Goal: Task Accomplishment & Management: Use online tool/utility

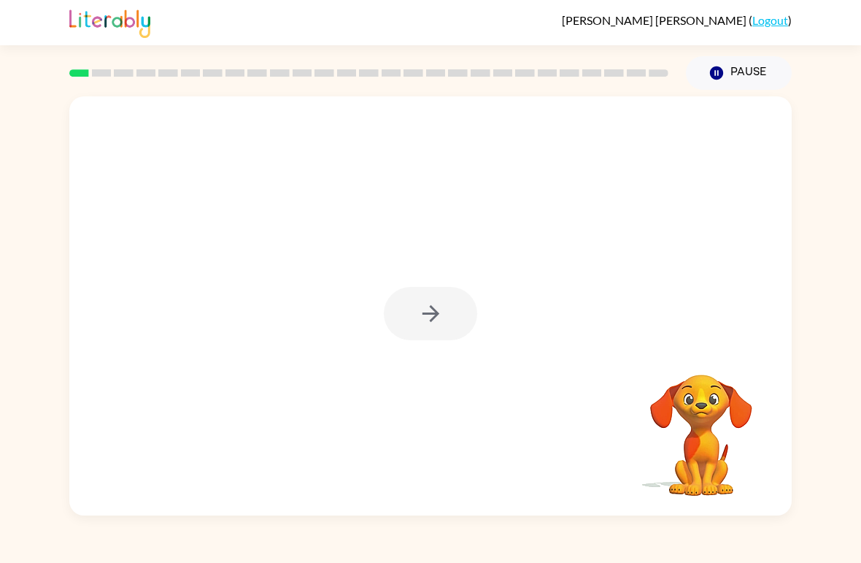
click at [432, 316] on div at bounding box center [430, 313] width 93 height 53
click at [417, 339] on div at bounding box center [430, 313] width 93 height 53
click at [422, 318] on icon "button" at bounding box center [431, 314] width 26 height 26
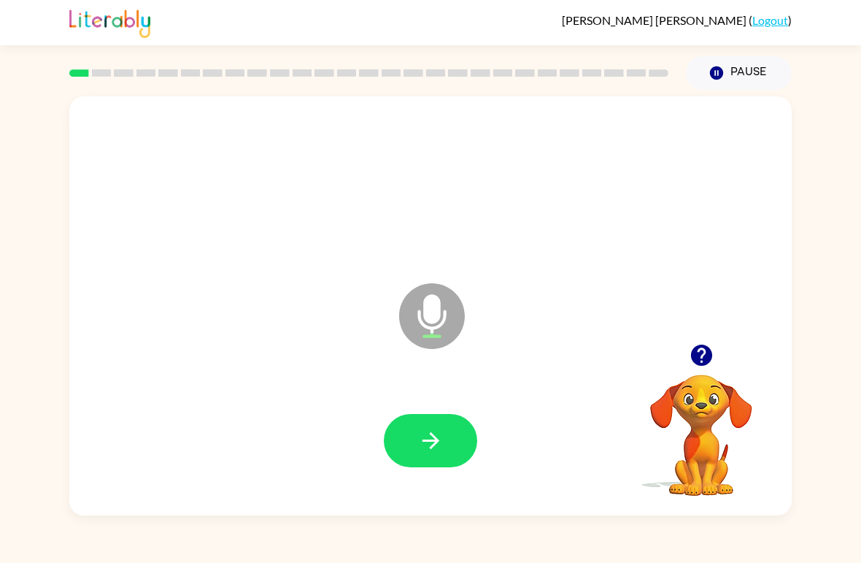
click at [426, 456] on button "button" at bounding box center [430, 440] width 93 height 53
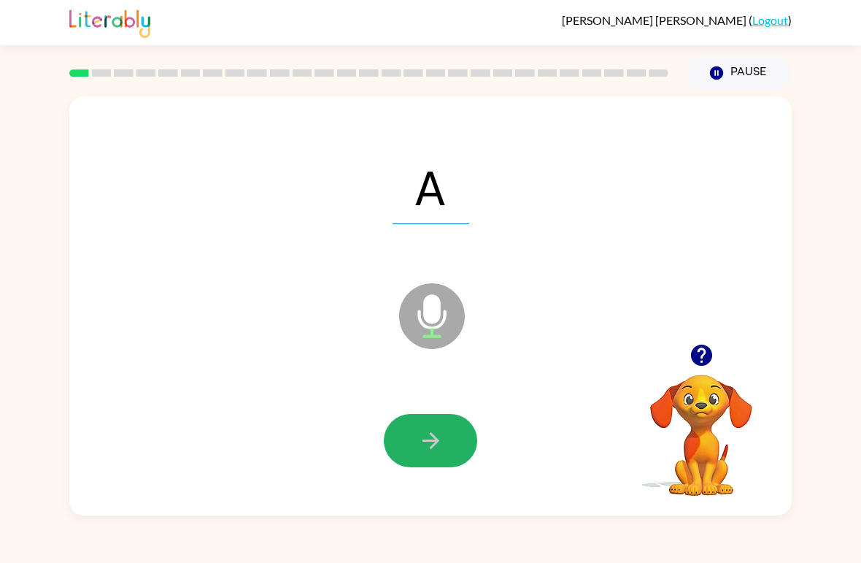
click at [424, 441] on icon "button" at bounding box center [430, 440] width 17 height 17
click at [413, 443] on button "button" at bounding box center [430, 440] width 93 height 53
click at [452, 450] on button "button" at bounding box center [430, 440] width 93 height 53
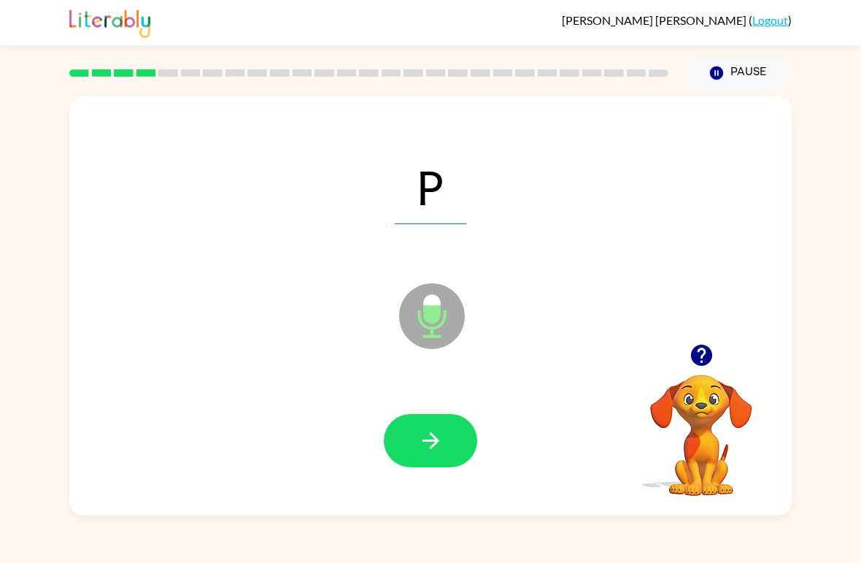
click at [432, 438] on icon "button" at bounding box center [431, 441] width 26 height 26
click at [446, 420] on button "button" at bounding box center [430, 440] width 93 height 53
click at [450, 449] on button "button" at bounding box center [430, 440] width 93 height 53
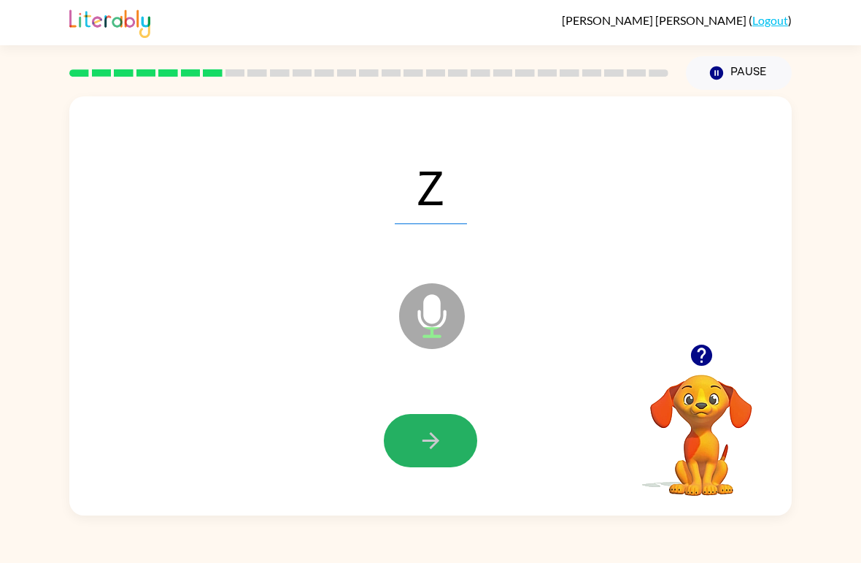
click at [433, 420] on button "button" at bounding box center [430, 440] width 93 height 53
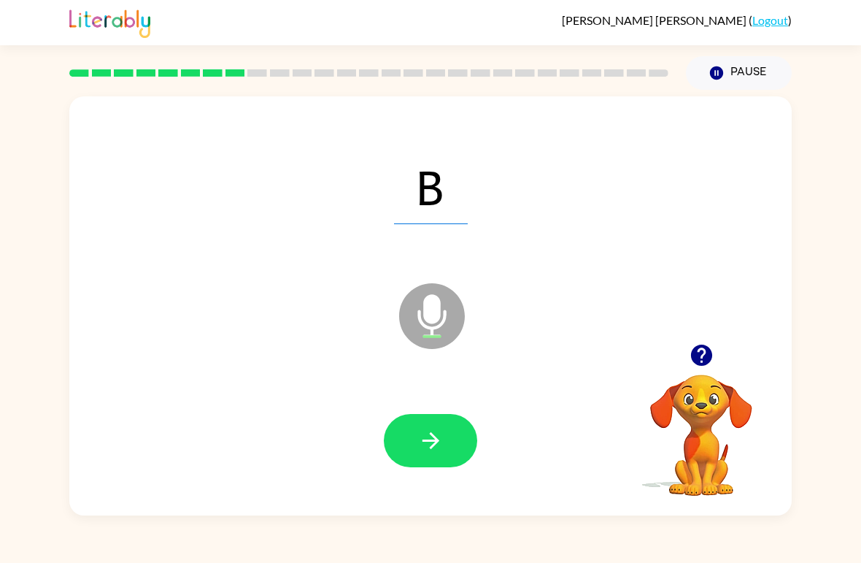
click at [429, 431] on icon "button" at bounding box center [431, 441] width 26 height 26
click at [436, 433] on icon "button" at bounding box center [431, 441] width 26 height 26
click at [408, 440] on button "button" at bounding box center [430, 440] width 93 height 53
click at [401, 447] on button "button" at bounding box center [430, 440] width 93 height 53
click at [427, 427] on button "button" at bounding box center [430, 440] width 93 height 53
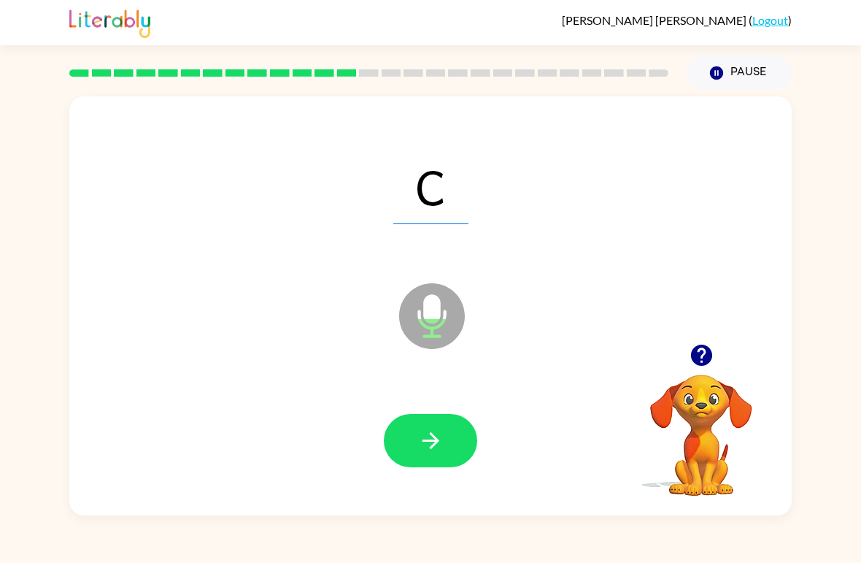
click at [445, 445] on button "button" at bounding box center [430, 440] width 93 height 53
click at [415, 441] on button "button" at bounding box center [430, 440] width 93 height 53
click at [396, 405] on div at bounding box center [431, 441] width 694 height 120
click at [404, 429] on button "button" at bounding box center [430, 440] width 93 height 53
click at [404, 439] on button "button" at bounding box center [430, 440] width 93 height 53
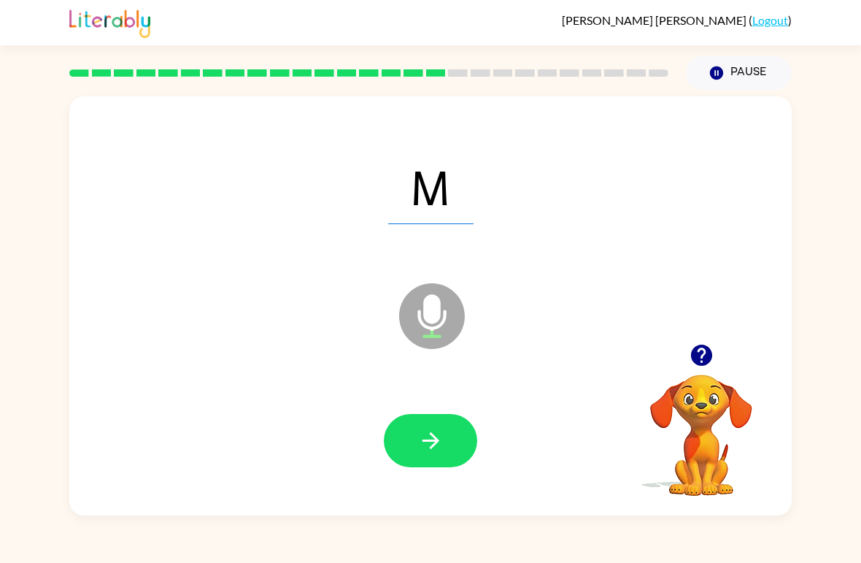
click at [411, 430] on button "button" at bounding box center [430, 440] width 93 height 53
click at [433, 432] on icon "button" at bounding box center [431, 441] width 26 height 26
click at [444, 420] on button "button" at bounding box center [430, 440] width 93 height 53
click at [439, 419] on button "button" at bounding box center [430, 440] width 93 height 53
click at [447, 442] on button "button" at bounding box center [430, 440] width 93 height 53
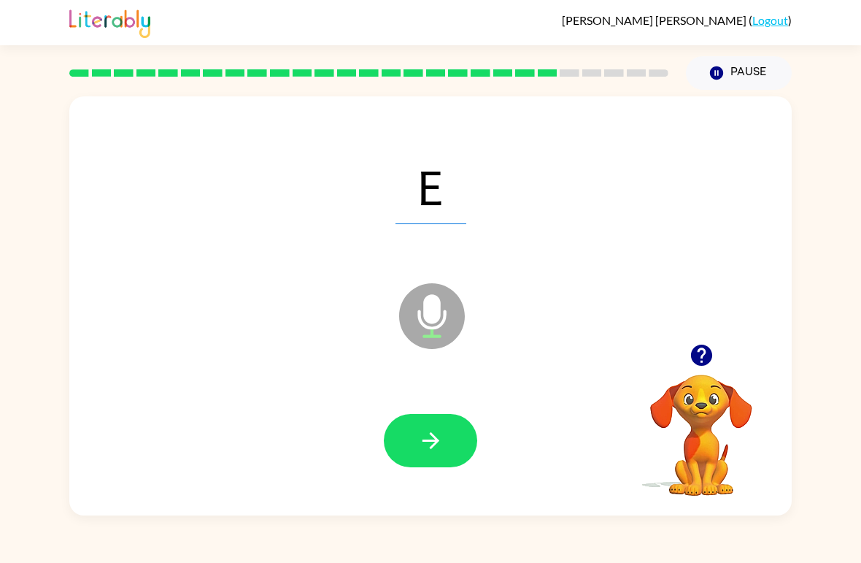
click at [444, 450] on button "button" at bounding box center [430, 440] width 93 height 53
click at [460, 447] on button "button" at bounding box center [430, 440] width 93 height 53
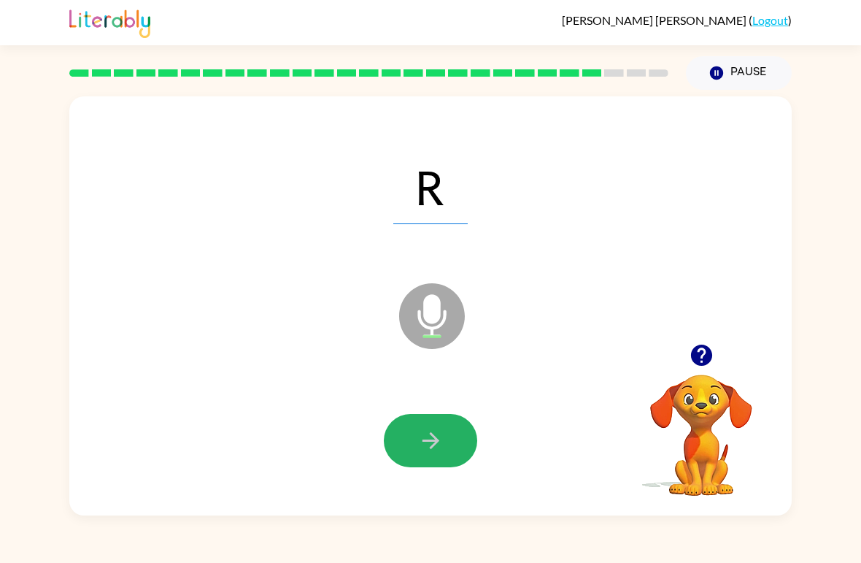
click at [458, 437] on button "button" at bounding box center [430, 440] width 93 height 53
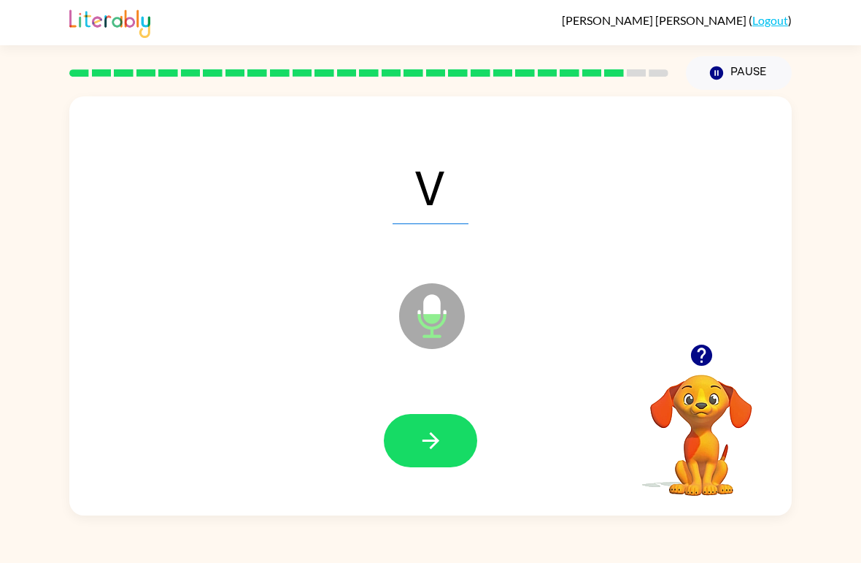
click at [460, 442] on button "button" at bounding box center [430, 440] width 93 height 53
click at [445, 429] on button "button" at bounding box center [430, 440] width 93 height 53
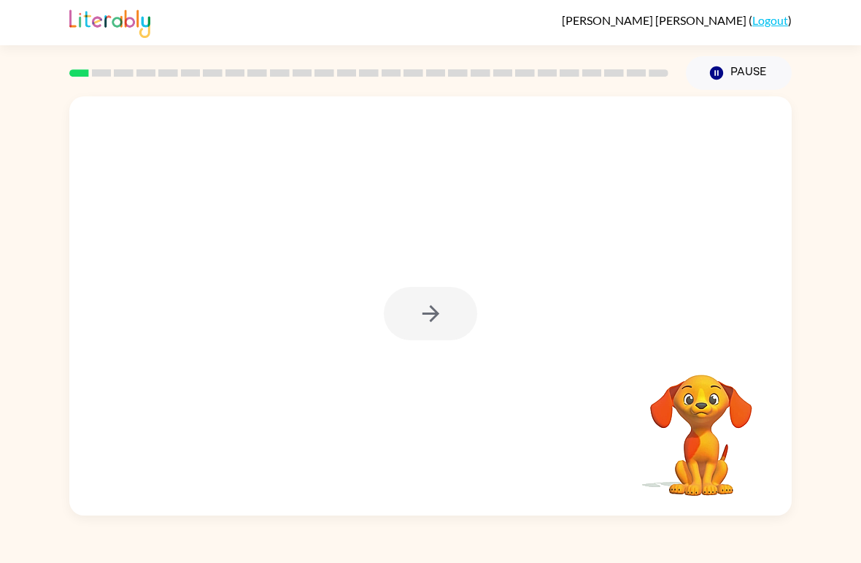
click at [438, 331] on div at bounding box center [430, 313] width 93 height 53
click at [448, 293] on button "button" at bounding box center [430, 313] width 93 height 53
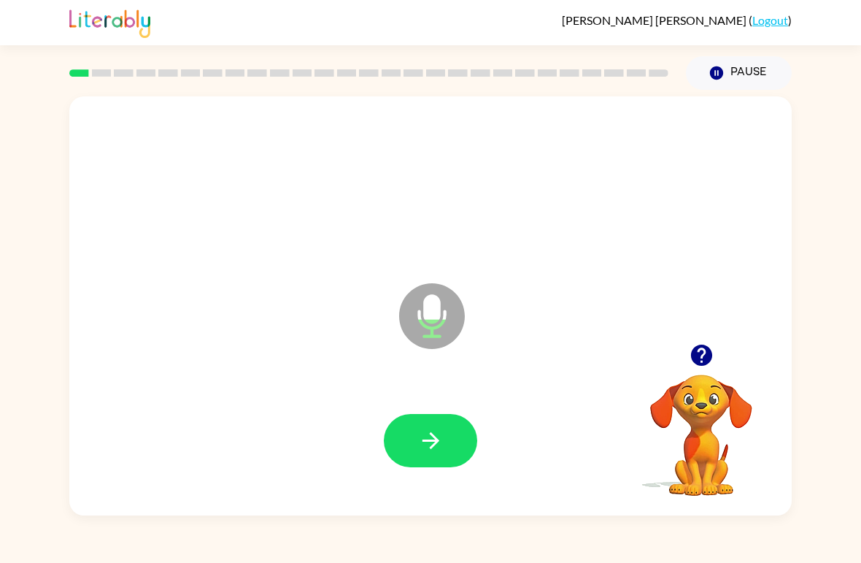
click at [421, 448] on icon "button" at bounding box center [431, 441] width 26 height 26
click at [425, 461] on button "button" at bounding box center [430, 440] width 93 height 53
click at [425, 442] on icon "button" at bounding box center [430, 440] width 17 height 17
click at [429, 435] on icon "button" at bounding box center [431, 441] width 26 height 26
click at [421, 426] on button "button" at bounding box center [430, 440] width 93 height 53
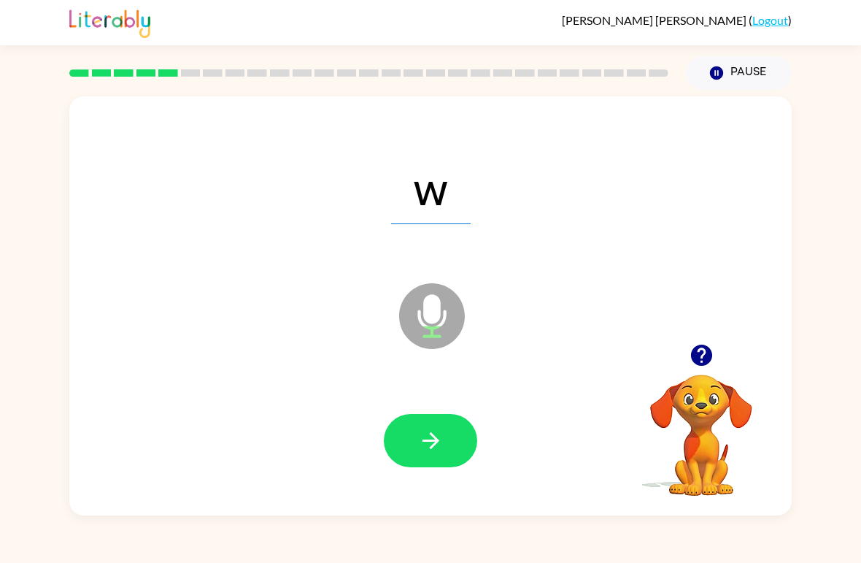
click at [425, 447] on icon "button" at bounding box center [431, 441] width 26 height 26
click at [440, 433] on icon "button" at bounding box center [431, 441] width 26 height 26
click at [450, 450] on button "button" at bounding box center [430, 440] width 93 height 53
click at [426, 458] on button "button" at bounding box center [430, 440] width 93 height 53
click at [418, 420] on button "button" at bounding box center [430, 440] width 93 height 53
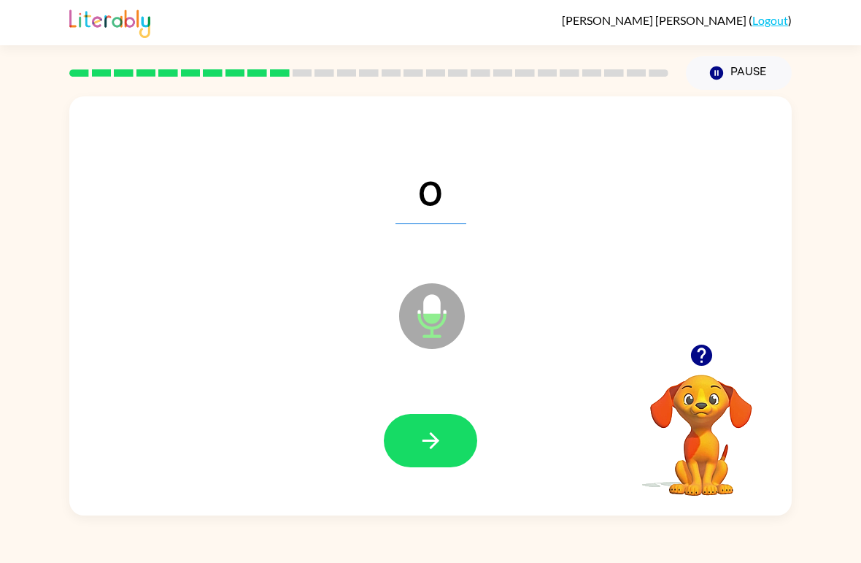
click at [421, 417] on button "button" at bounding box center [430, 440] width 93 height 53
click at [435, 404] on div at bounding box center [431, 441] width 694 height 120
click at [427, 445] on icon "button" at bounding box center [431, 441] width 26 height 26
click at [436, 423] on button "button" at bounding box center [430, 440] width 93 height 53
click at [423, 437] on icon "button" at bounding box center [431, 441] width 26 height 26
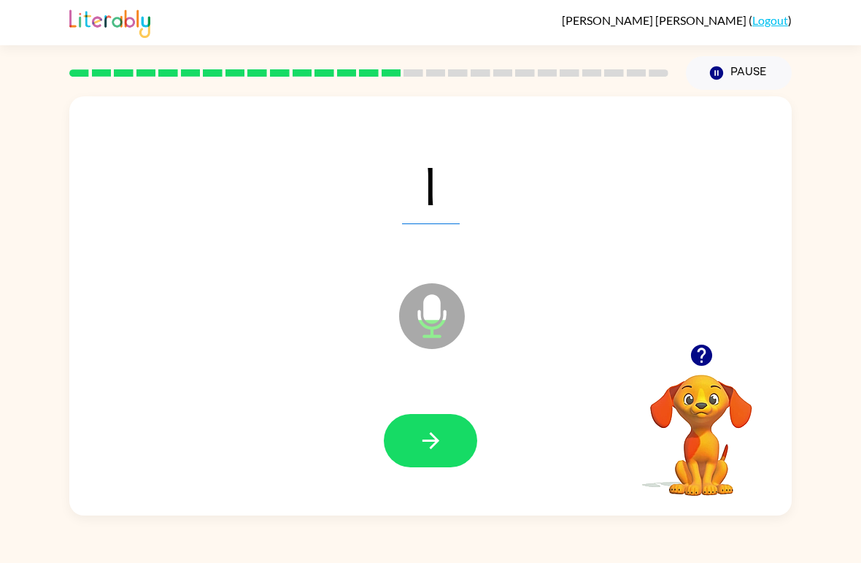
click at [429, 467] on button "button" at bounding box center [430, 440] width 93 height 53
click at [430, 469] on div at bounding box center [431, 441] width 694 height 120
click at [488, 520] on div "Jorge Trevio-Suarez ( Logout ) Pause Pause qu Microphone The Microphone is here…" at bounding box center [430, 281] width 861 height 563
click at [494, 515] on div "qu Microphone The Microphone is here when it is your turn to talk" at bounding box center [430, 305] width 723 height 419
click at [429, 439] on icon "button" at bounding box center [431, 441] width 26 height 26
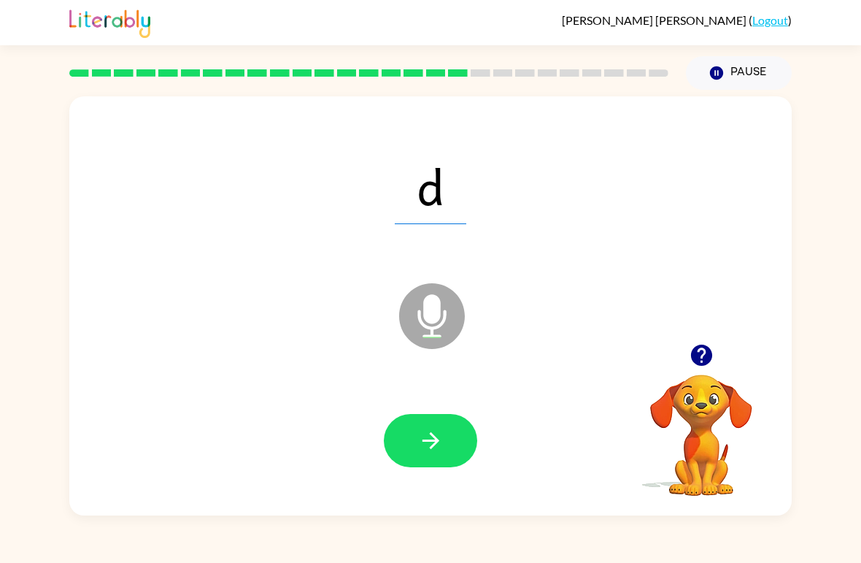
click at [447, 458] on button "button" at bounding box center [430, 440] width 93 height 53
click at [444, 466] on button "button" at bounding box center [430, 440] width 93 height 53
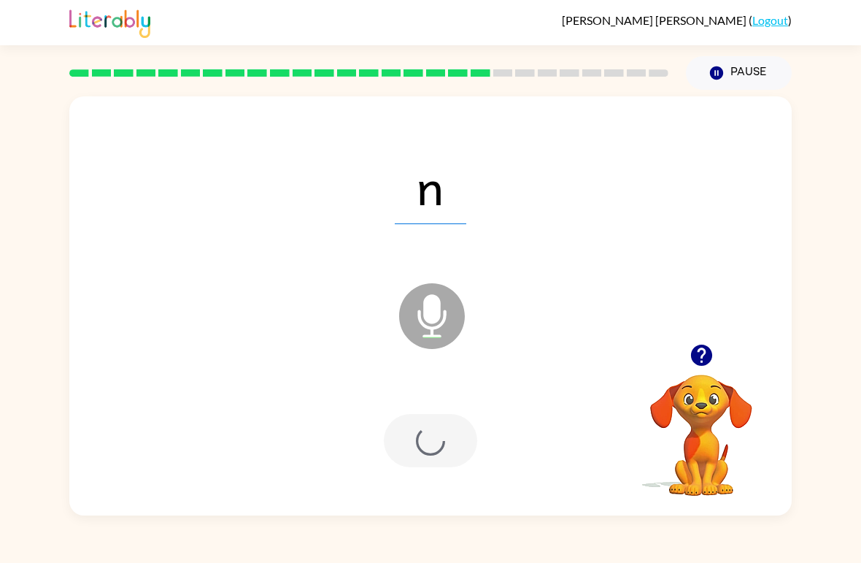
click at [449, 471] on div at bounding box center [431, 441] width 694 height 120
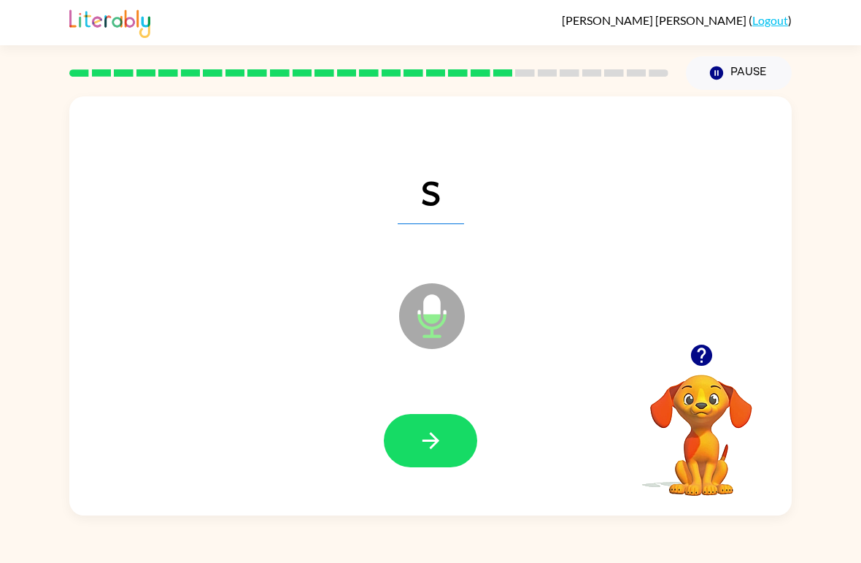
click at [429, 431] on icon "button" at bounding box center [431, 441] width 26 height 26
click at [431, 443] on icon "button" at bounding box center [431, 441] width 26 height 26
click at [415, 443] on button "button" at bounding box center [430, 440] width 93 height 53
click at [431, 442] on icon "button" at bounding box center [430, 440] width 17 height 17
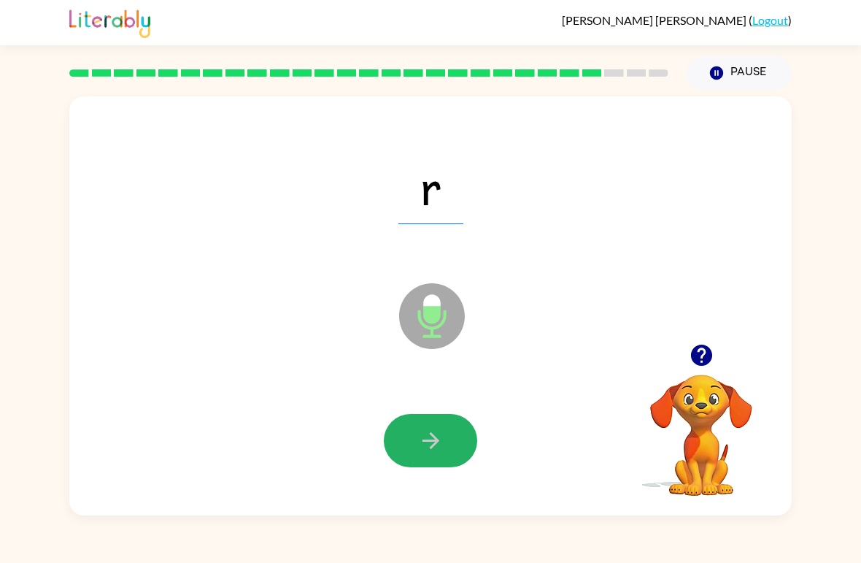
click at [445, 459] on button "button" at bounding box center [430, 440] width 93 height 53
click at [438, 433] on icon "button" at bounding box center [431, 441] width 26 height 26
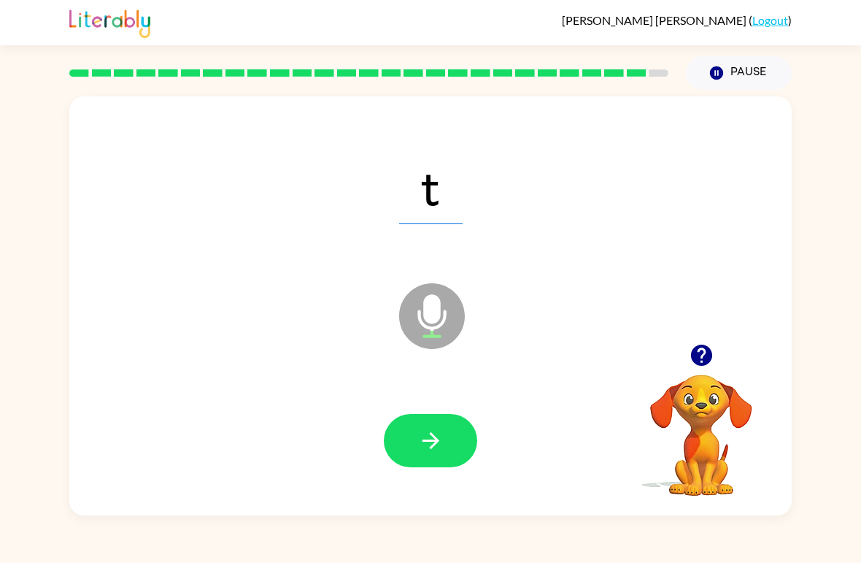
click at [429, 437] on icon "button" at bounding box center [431, 441] width 26 height 26
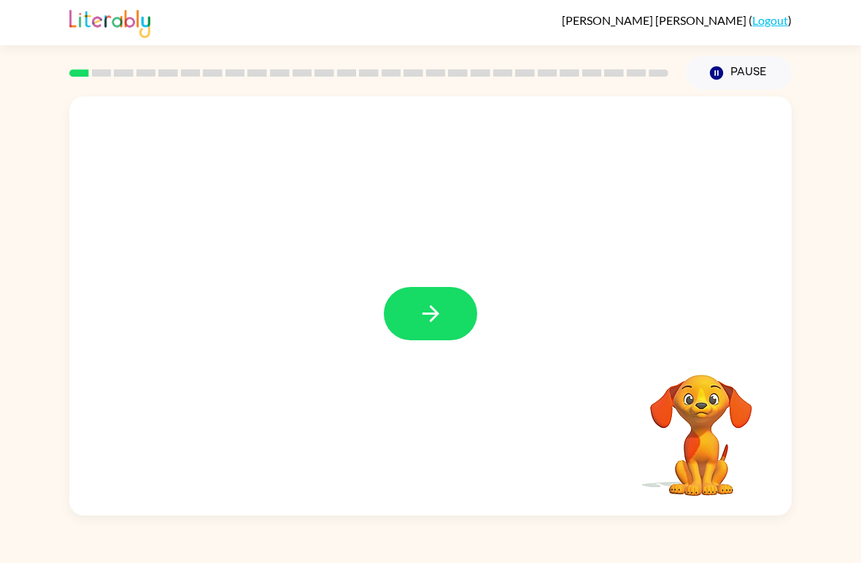
click at [436, 320] on icon "button" at bounding box center [431, 314] width 26 height 26
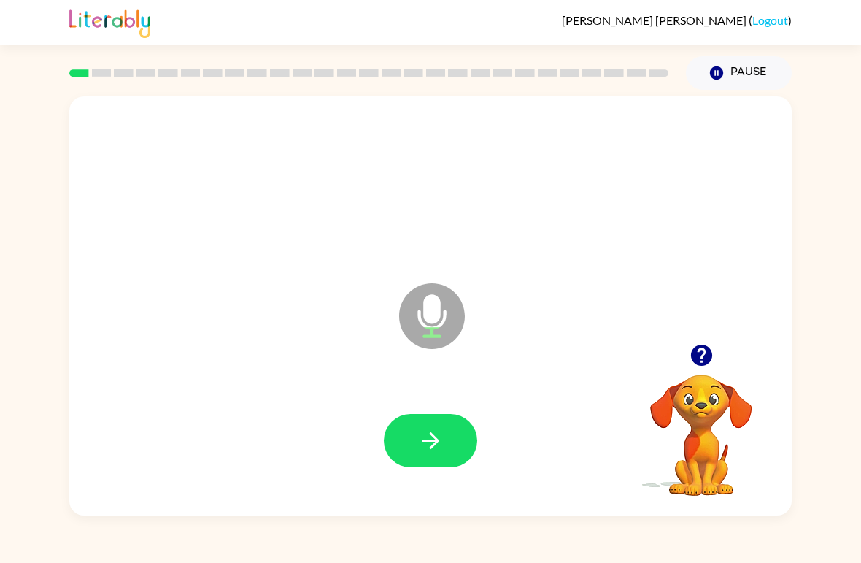
click at [410, 420] on button "button" at bounding box center [430, 440] width 93 height 53
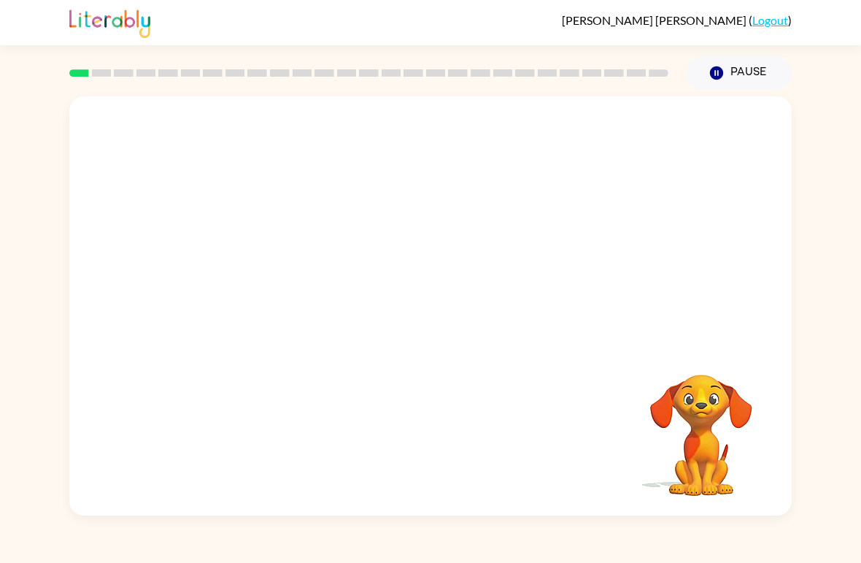
click at [194, 266] on div at bounding box center [430, 219] width 723 height 247
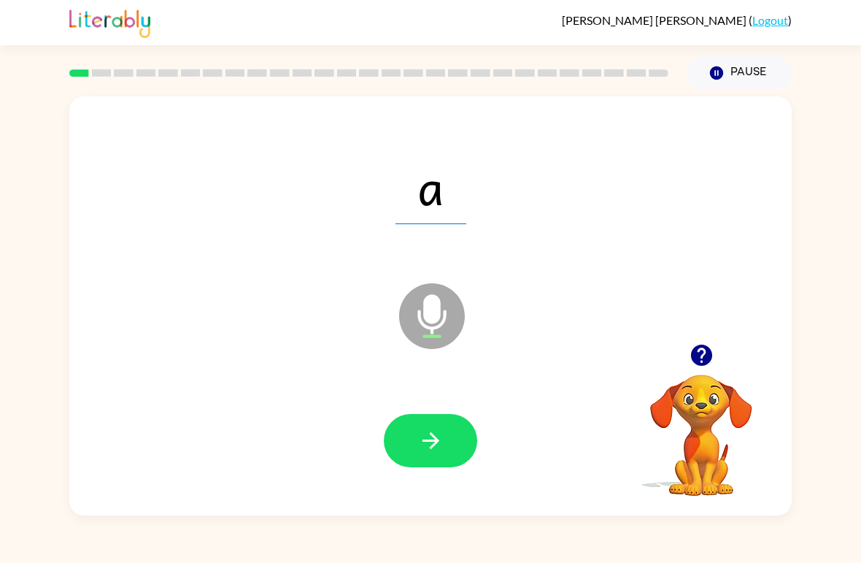
click at [453, 418] on button "button" at bounding box center [430, 440] width 93 height 53
click at [436, 431] on icon "button" at bounding box center [431, 441] width 26 height 26
click at [423, 446] on icon "button" at bounding box center [431, 441] width 26 height 26
click at [461, 428] on button "button" at bounding box center [430, 440] width 93 height 53
click at [456, 438] on button "button" at bounding box center [430, 440] width 93 height 53
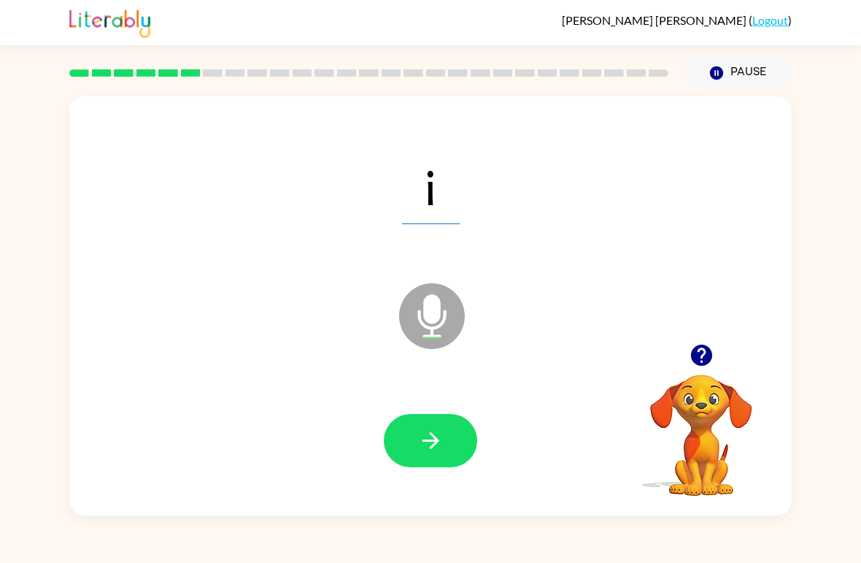
click at [490, 410] on div at bounding box center [431, 441] width 694 height 120
click at [447, 439] on button "button" at bounding box center [430, 440] width 93 height 53
click at [441, 442] on icon "button" at bounding box center [431, 441] width 26 height 26
click at [434, 450] on icon "button" at bounding box center [431, 441] width 26 height 26
click at [433, 427] on button "button" at bounding box center [430, 440] width 93 height 53
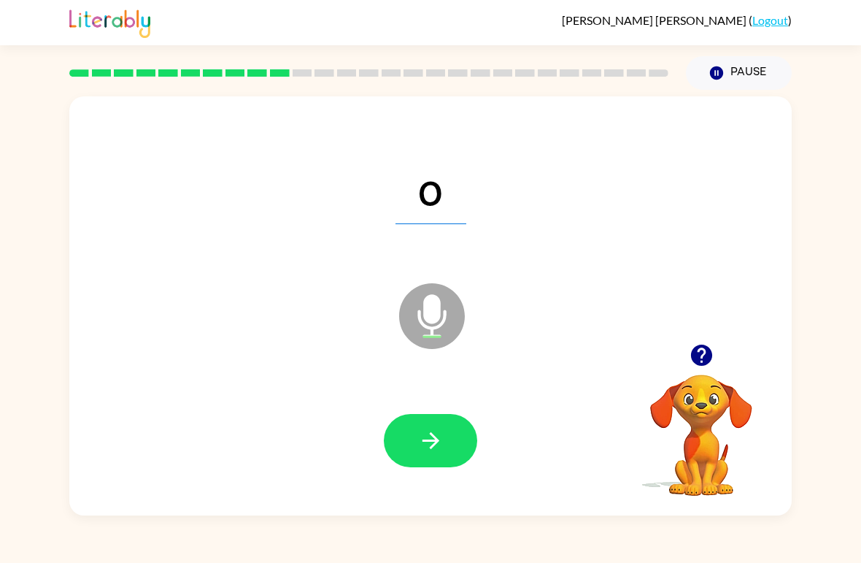
click at [450, 445] on button "button" at bounding box center [430, 440] width 93 height 53
click at [458, 429] on button "button" at bounding box center [430, 440] width 93 height 53
click at [447, 485] on div at bounding box center [431, 441] width 694 height 120
click at [440, 443] on icon "button" at bounding box center [431, 441] width 26 height 26
click at [458, 458] on button "button" at bounding box center [430, 440] width 93 height 53
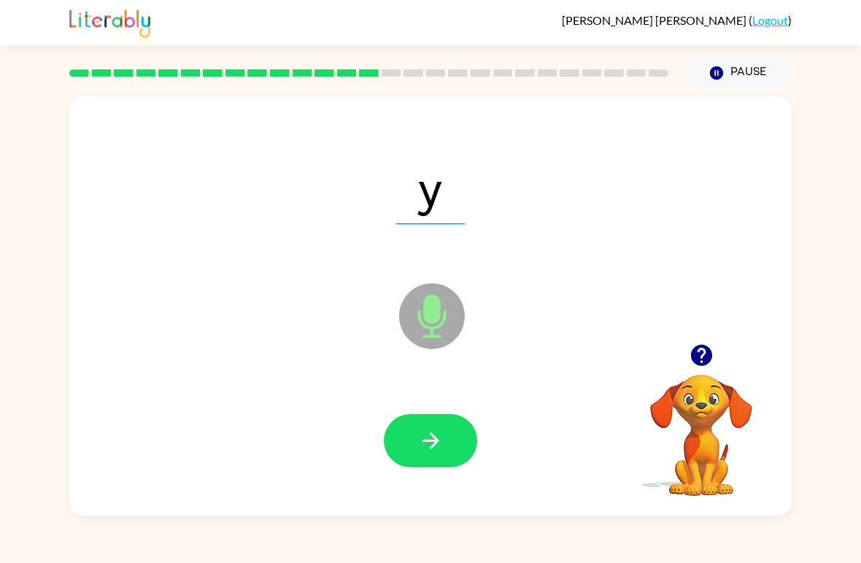
click at [453, 434] on button "button" at bounding box center [430, 440] width 93 height 53
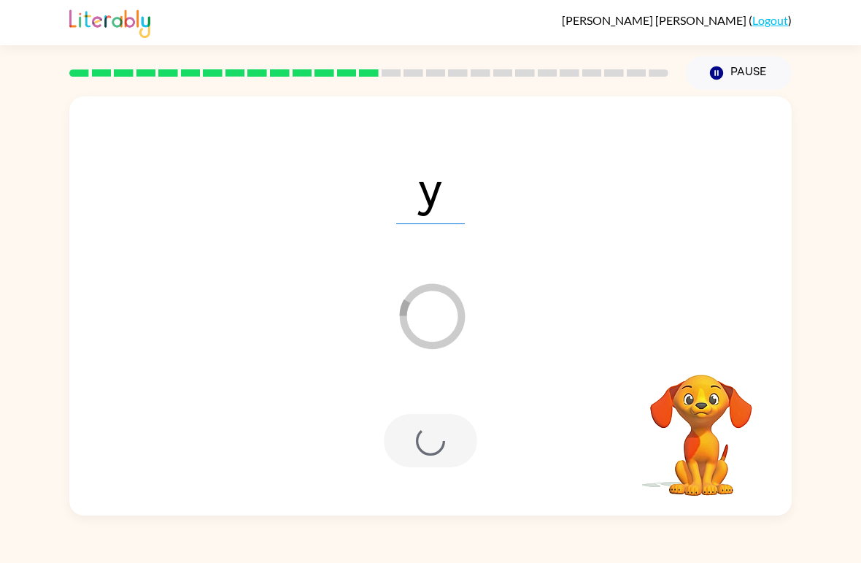
click at [442, 466] on div at bounding box center [430, 440] width 93 height 53
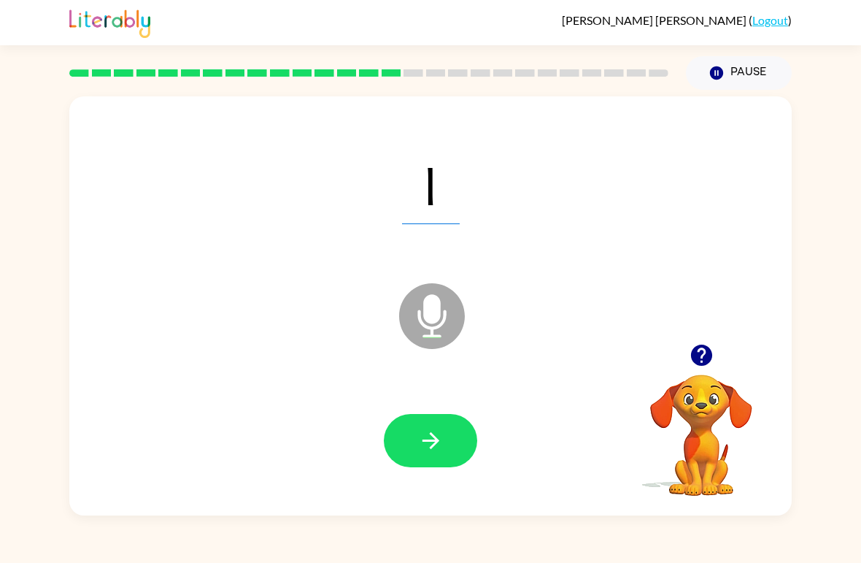
click at [442, 445] on icon "button" at bounding box center [431, 441] width 26 height 26
click at [391, 432] on button "button" at bounding box center [430, 440] width 93 height 53
click at [453, 437] on button "button" at bounding box center [430, 440] width 93 height 53
click at [420, 439] on icon "button" at bounding box center [431, 441] width 26 height 26
click at [434, 428] on button "button" at bounding box center [430, 440] width 93 height 53
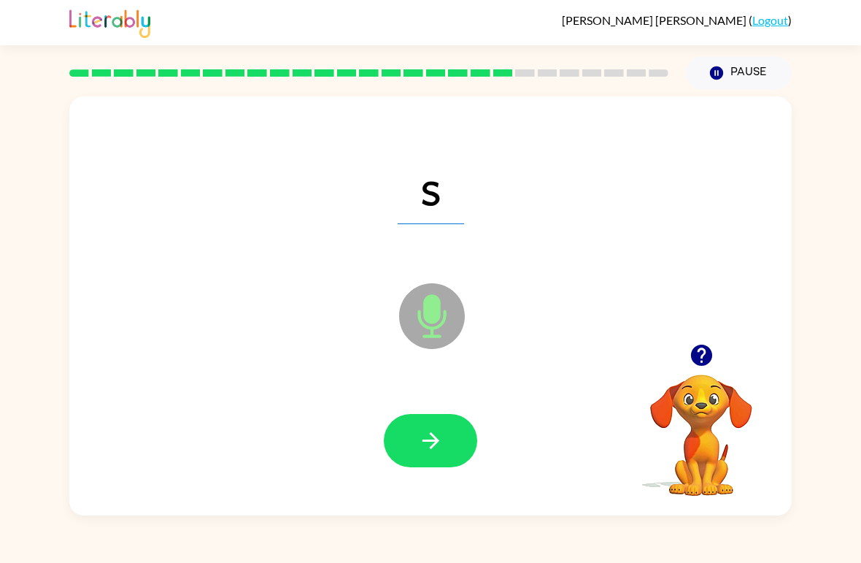
click at [462, 446] on button "button" at bounding box center [430, 440] width 93 height 53
click at [438, 456] on button "button" at bounding box center [430, 440] width 93 height 53
click at [436, 455] on button "button" at bounding box center [430, 440] width 93 height 53
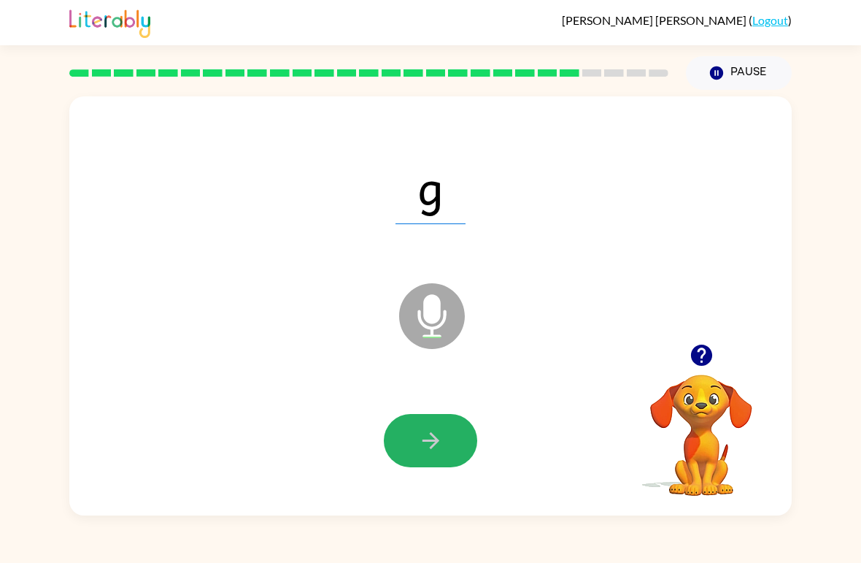
click at [434, 439] on icon "button" at bounding box center [431, 441] width 26 height 26
click at [447, 443] on button "button" at bounding box center [430, 440] width 93 height 53
click at [431, 448] on icon "button" at bounding box center [430, 440] width 17 height 17
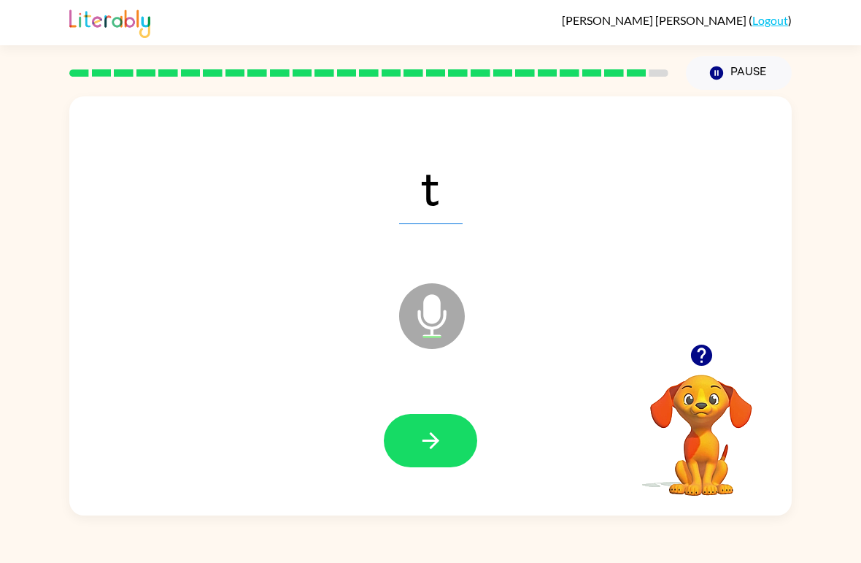
click at [450, 439] on button "button" at bounding box center [430, 440] width 93 height 53
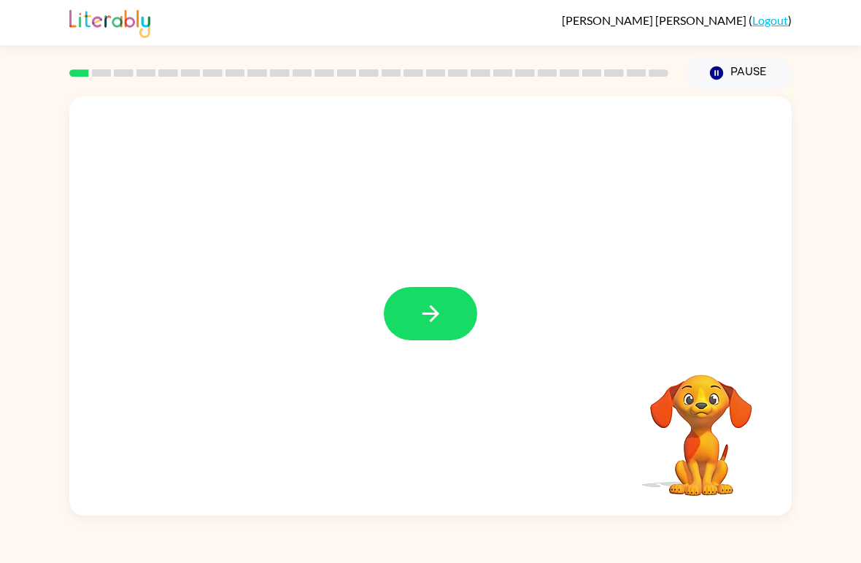
click at [422, 303] on icon "button" at bounding box center [431, 314] width 26 height 26
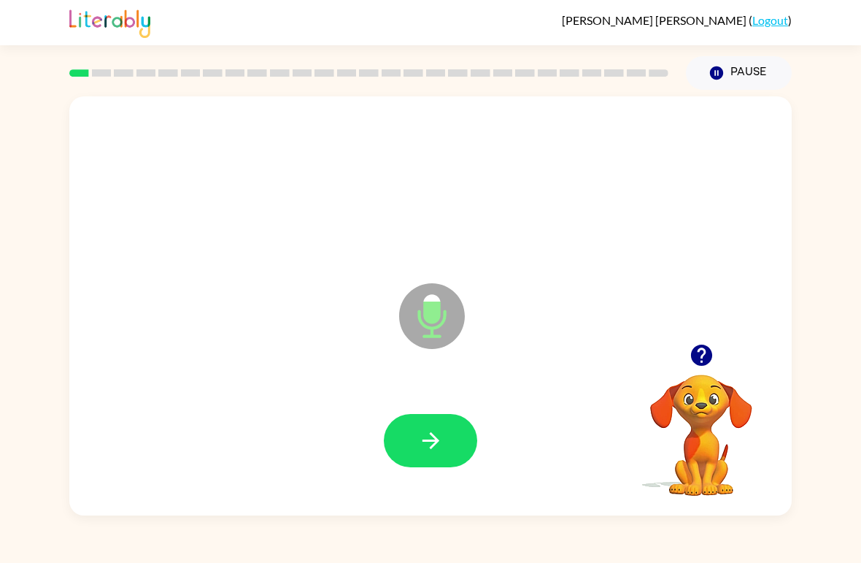
click at [413, 446] on button "button" at bounding box center [430, 440] width 93 height 53
click at [431, 429] on icon "button" at bounding box center [431, 441] width 26 height 26
click at [425, 438] on icon "button" at bounding box center [431, 441] width 26 height 26
click at [427, 428] on button "button" at bounding box center [430, 440] width 93 height 53
click at [423, 461] on button "button" at bounding box center [430, 440] width 93 height 53
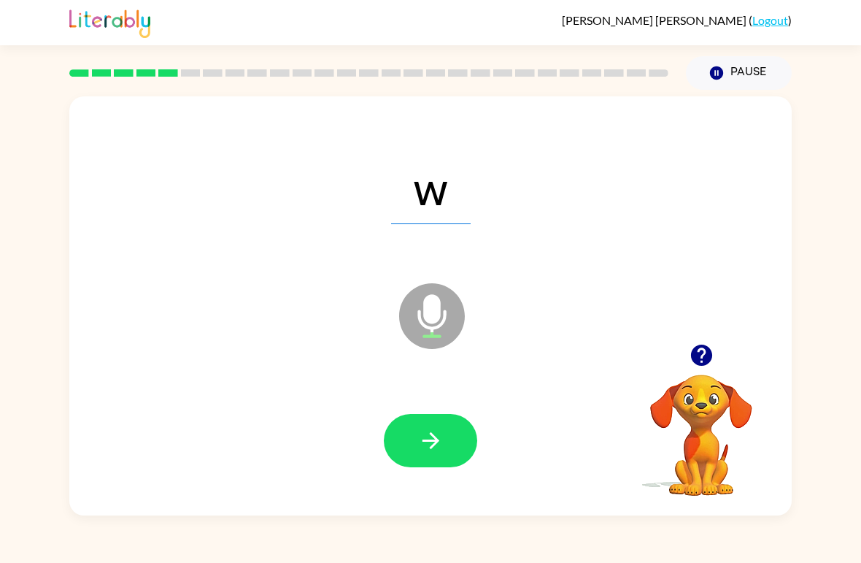
click at [423, 424] on button "button" at bounding box center [430, 440] width 93 height 53
click at [420, 416] on button "button" at bounding box center [430, 440] width 93 height 53
click at [405, 420] on button "button" at bounding box center [430, 440] width 93 height 53
click at [425, 446] on icon "button" at bounding box center [431, 441] width 26 height 26
click at [425, 461] on button "button" at bounding box center [430, 440] width 93 height 53
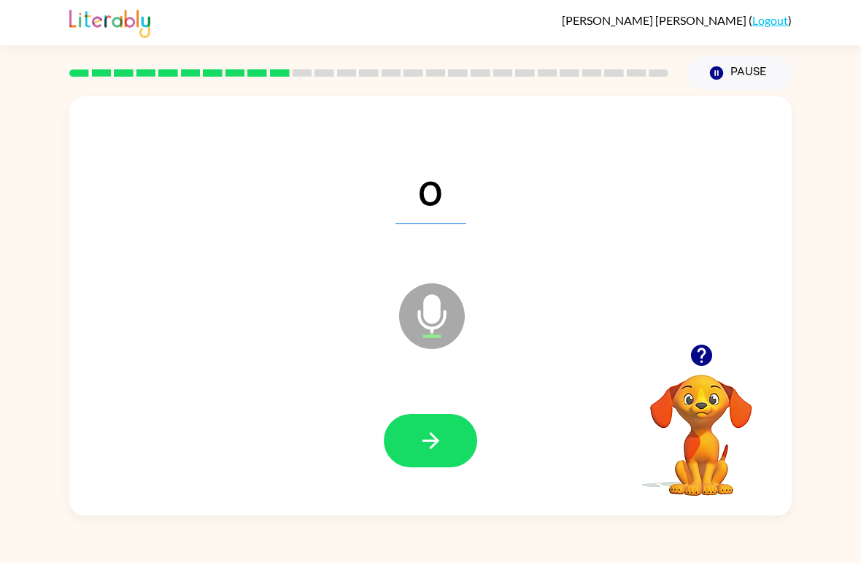
click at [408, 448] on button "button" at bounding box center [430, 440] width 93 height 53
click at [429, 447] on icon "button" at bounding box center [431, 441] width 26 height 26
click at [421, 446] on icon "button" at bounding box center [431, 441] width 26 height 26
click at [423, 431] on icon "button" at bounding box center [431, 441] width 26 height 26
click at [438, 427] on button "button" at bounding box center [430, 440] width 93 height 53
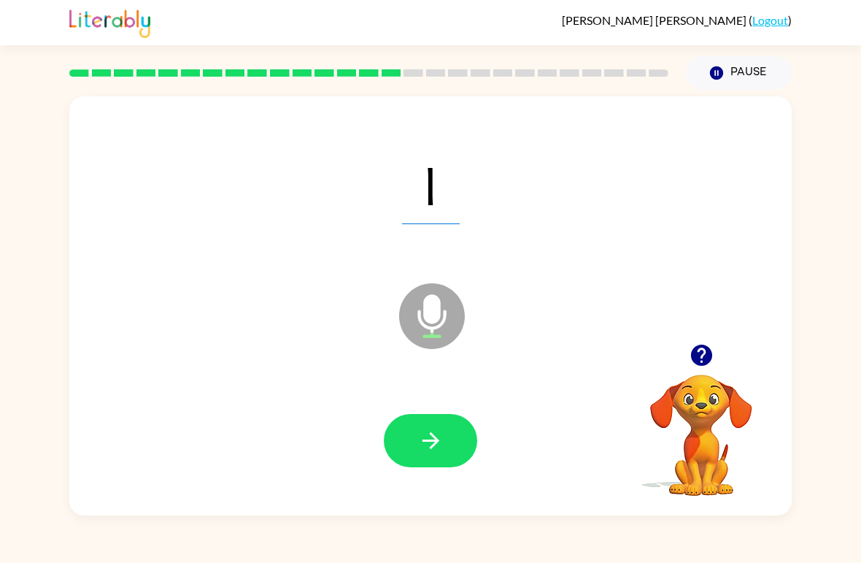
click at [439, 437] on icon "button" at bounding box center [431, 441] width 26 height 26
click at [450, 476] on div at bounding box center [431, 441] width 694 height 120
click at [407, 450] on button "button" at bounding box center [430, 440] width 93 height 53
click at [442, 443] on icon "button" at bounding box center [431, 441] width 26 height 26
click at [404, 423] on button "button" at bounding box center [430, 440] width 93 height 53
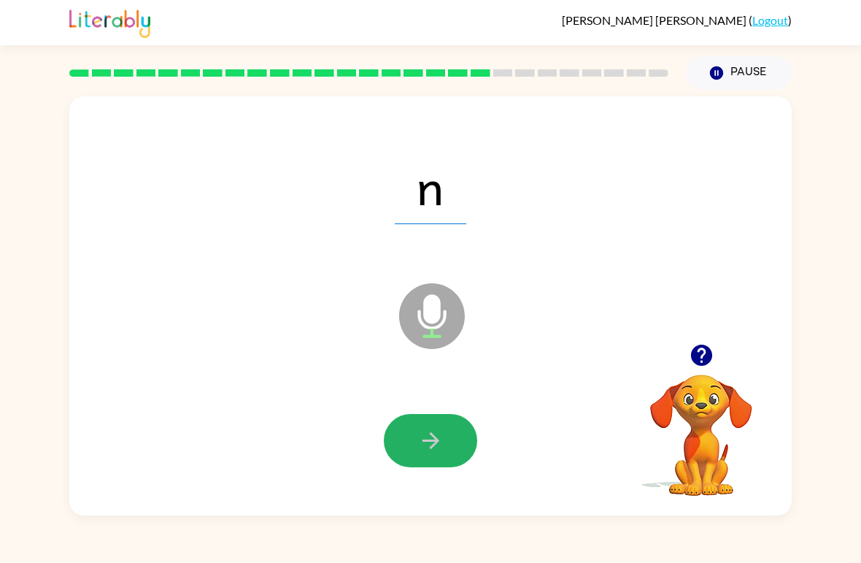
click at [431, 426] on button "button" at bounding box center [430, 440] width 93 height 53
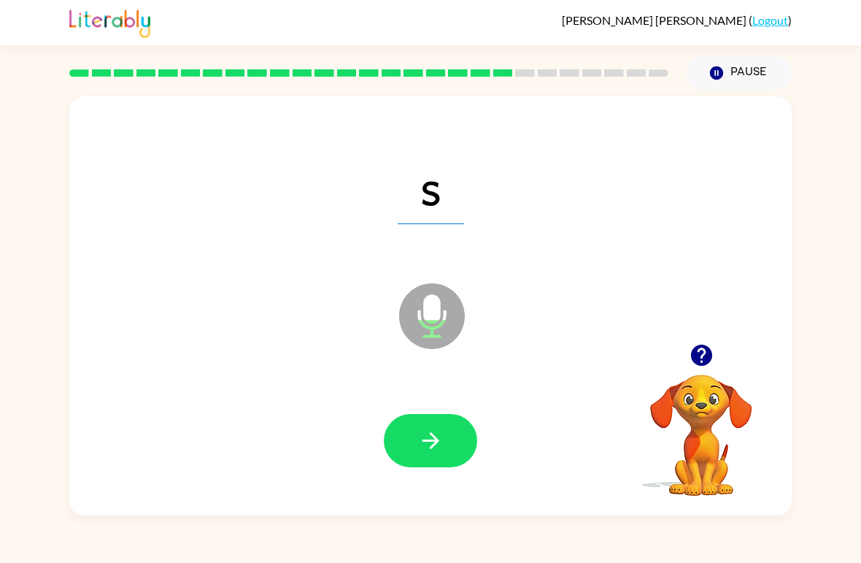
click at [412, 421] on button "button" at bounding box center [430, 440] width 93 height 53
click at [436, 435] on icon "button" at bounding box center [431, 441] width 26 height 26
click at [432, 464] on button "button" at bounding box center [430, 440] width 93 height 53
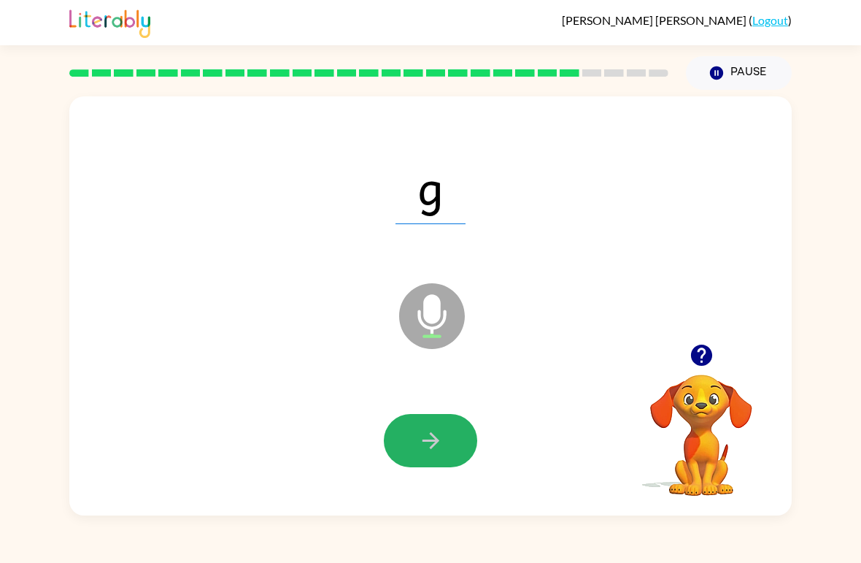
click at [411, 423] on button "button" at bounding box center [430, 440] width 93 height 53
click at [434, 437] on icon "button" at bounding box center [430, 440] width 17 height 17
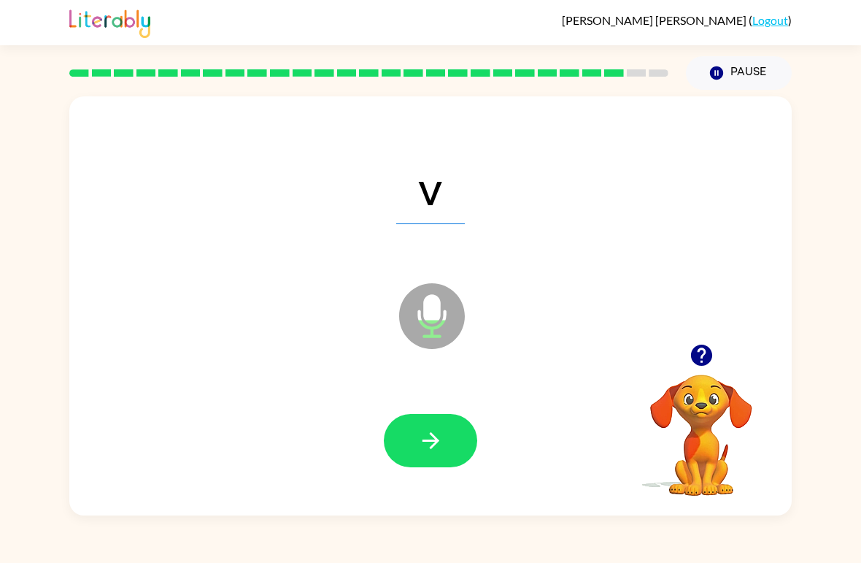
click at [428, 444] on icon "button" at bounding box center [431, 441] width 26 height 26
click at [436, 431] on icon "button" at bounding box center [431, 441] width 26 height 26
